Goal: Find specific page/section: Find specific page/section

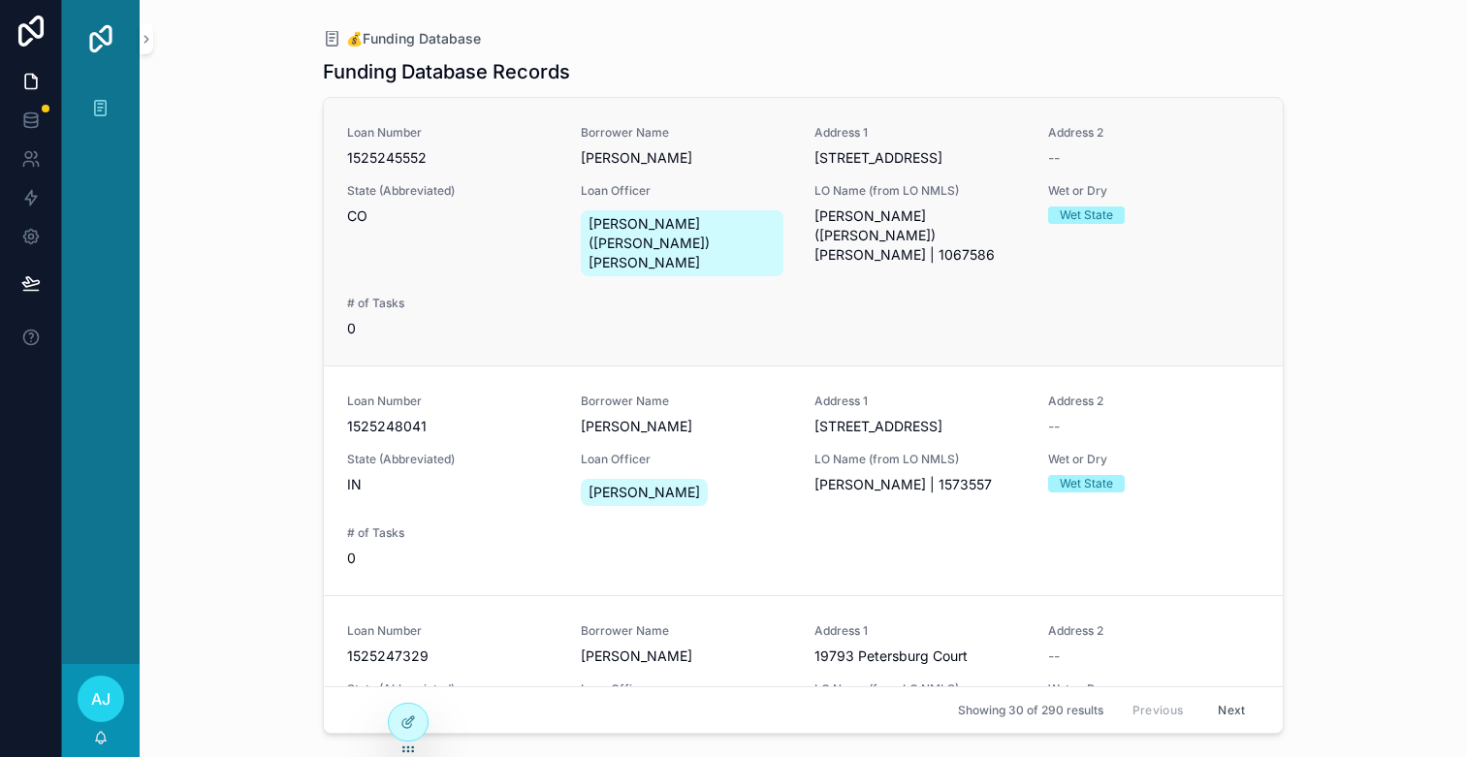
click at [495, 177] on div "Loan Number 1525245552 Borrower Name [PERSON_NAME] Address [STREET_ADDRESS] Add…" at bounding box center [803, 231] width 912 height 213
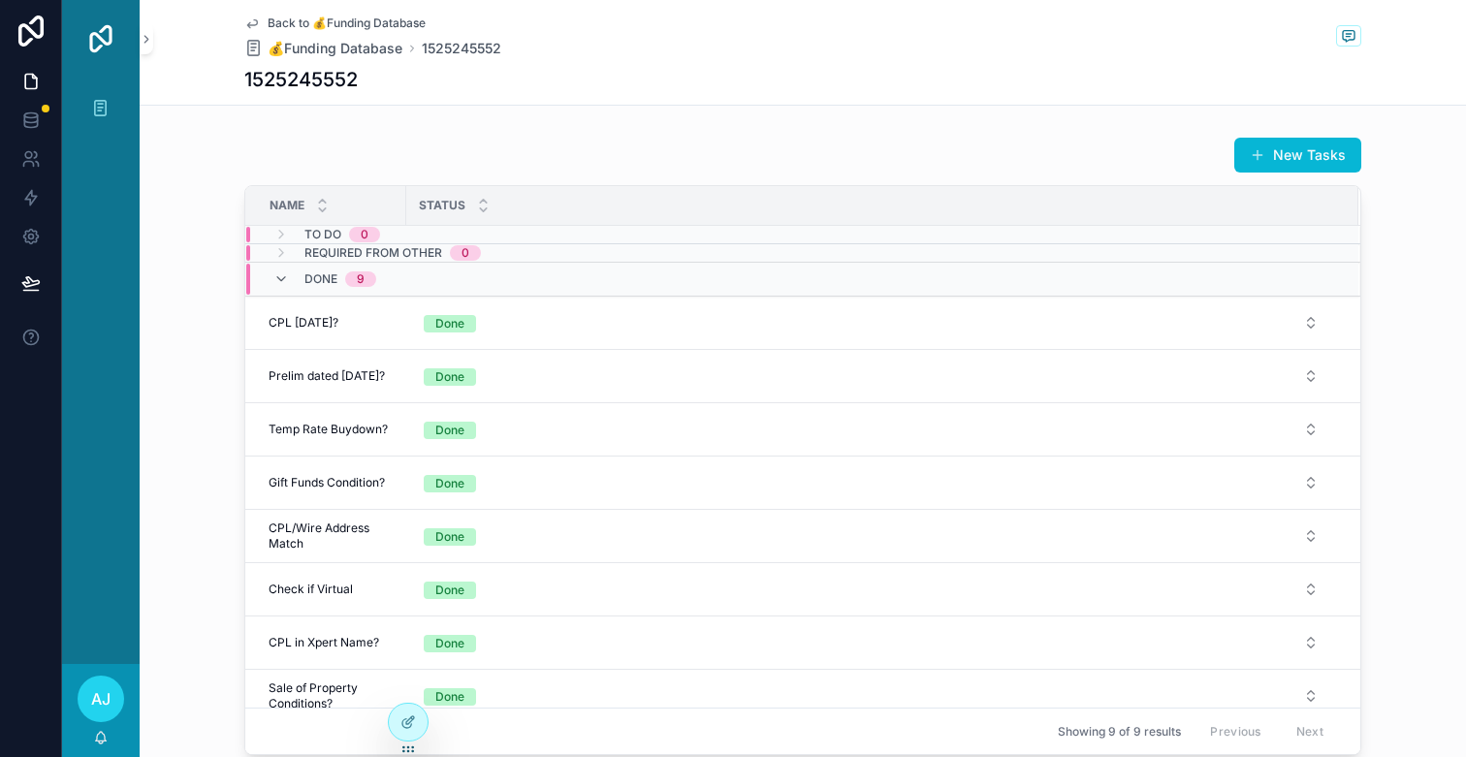
click at [1212, 47] on div "Back to 💰Funding Database 💰Funding Database 1525245552" at bounding box center [802, 37] width 1117 height 43
click at [892, 57] on div "Back to 💰Funding Database 💰Funding Database 1525245552" at bounding box center [802, 37] width 1117 height 43
